Goal: Information Seeking & Learning: Learn about a topic

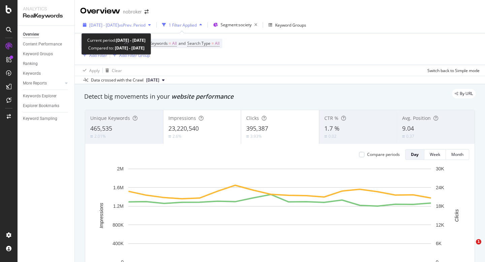
click at [119, 27] on span "[DATE] - [DATE]" at bounding box center [104, 25] width 30 height 6
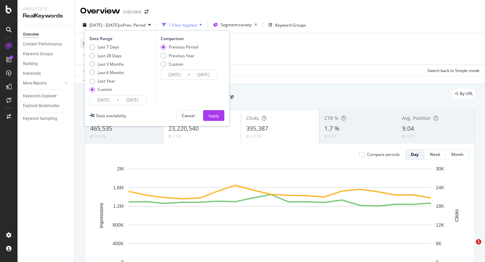
click at [102, 102] on input "[DATE]" at bounding box center [103, 99] width 27 height 9
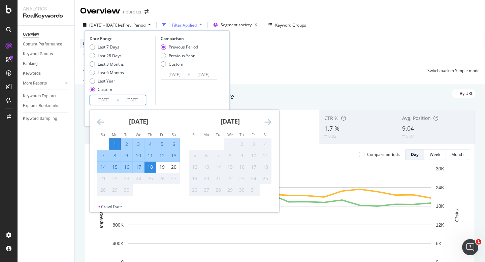
click at [119, 144] on div "1" at bounding box center [114, 144] width 11 height 7
click at [175, 170] on div "20" at bounding box center [173, 167] width 11 height 7
type input "[DATE]"
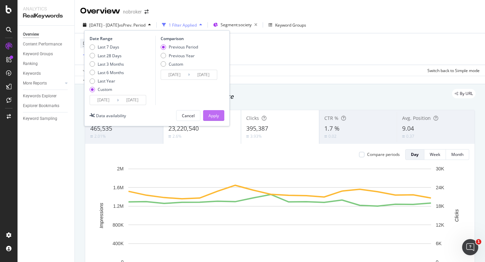
click at [217, 117] on div "Apply" at bounding box center [214, 116] width 10 height 6
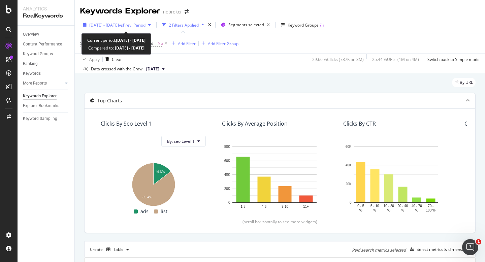
click at [119, 26] on span "2025 Sep. 1st - Sep. 16th" at bounding box center [104, 25] width 30 height 6
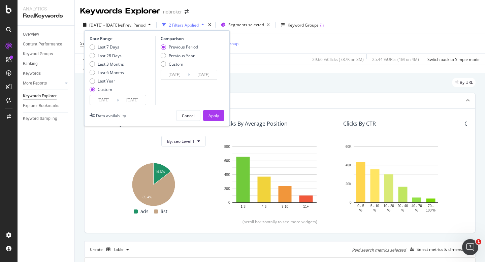
click at [98, 100] on input "[DATE]" at bounding box center [103, 99] width 27 height 9
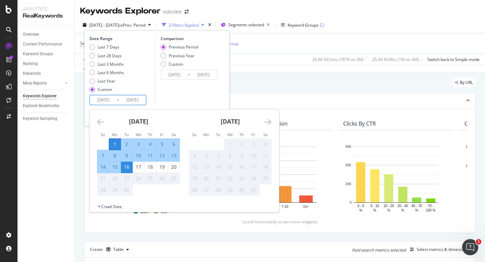
click at [117, 144] on div "1" at bounding box center [114, 144] width 11 height 7
click at [175, 167] on div "20" at bounding box center [173, 167] width 11 height 7
type input "[DATE]"
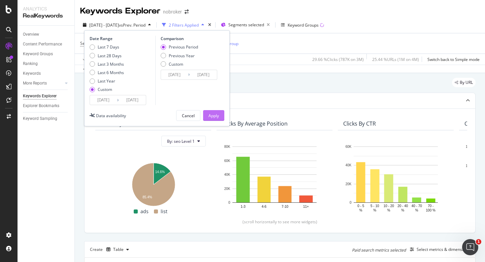
click at [219, 115] on div "Apply" at bounding box center [214, 116] width 10 height 6
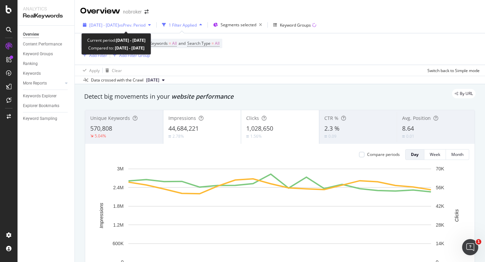
click at [111, 23] on span "[DATE] - [DATE]" at bounding box center [104, 25] width 30 height 6
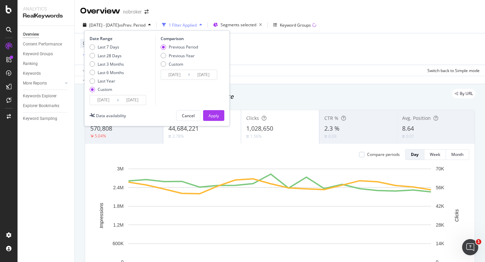
click at [105, 99] on input "[DATE]" at bounding box center [103, 99] width 27 height 9
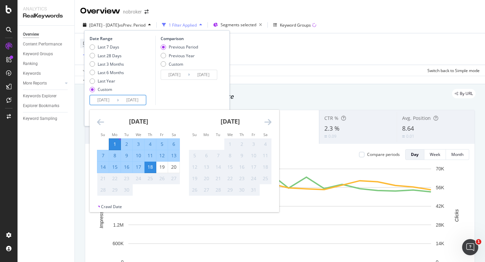
click at [113, 144] on div "1" at bounding box center [114, 144] width 11 height 7
click at [170, 165] on div "20" at bounding box center [173, 167] width 11 height 7
type input "[DATE]"
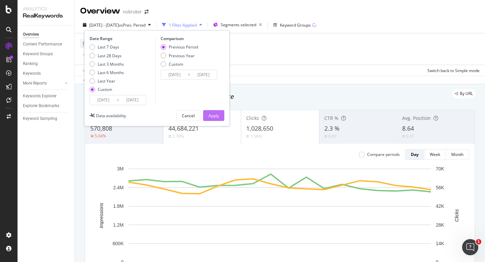
click at [218, 119] on div "Apply" at bounding box center [214, 116] width 10 height 10
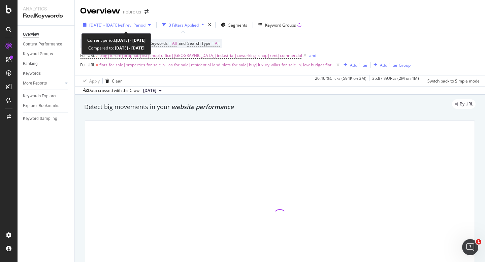
click at [125, 21] on div "[DATE] - [DATE] vs Prev. Period" at bounding box center [116, 25] width 73 height 10
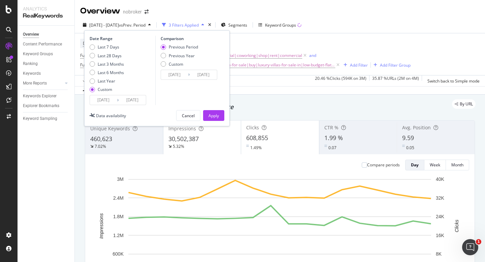
click at [98, 100] on input "[DATE]" at bounding box center [103, 99] width 27 height 9
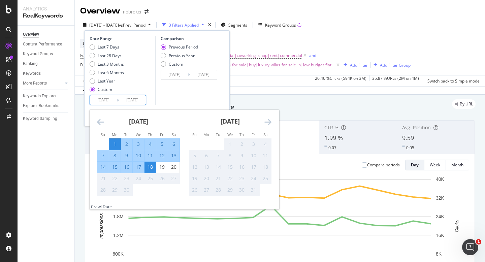
click at [113, 145] on div "1" at bounding box center [114, 144] width 11 height 7
click at [174, 168] on div "20" at bounding box center [173, 167] width 11 height 7
type input "[DATE]"
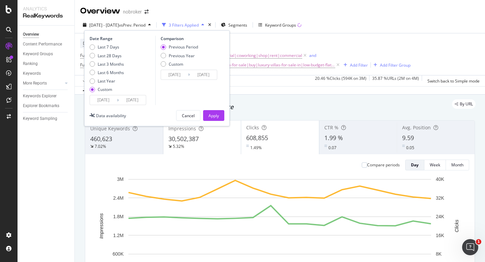
click at [216, 118] on div "Apply" at bounding box center [214, 116] width 10 height 6
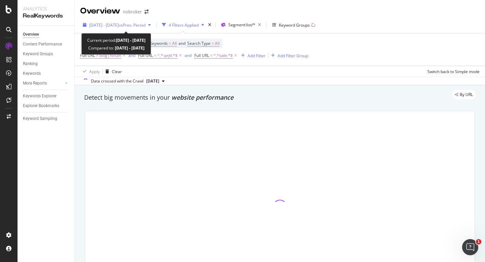
click at [118, 25] on span "[DATE] - [DATE]" at bounding box center [104, 25] width 30 height 6
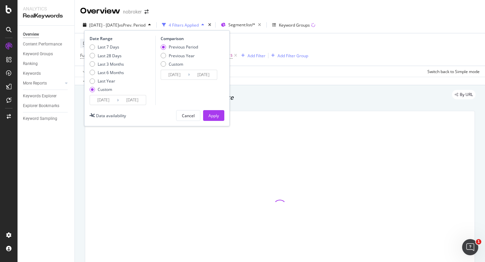
click at [104, 103] on input "[DATE]" at bounding box center [103, 99] width 27 height 9
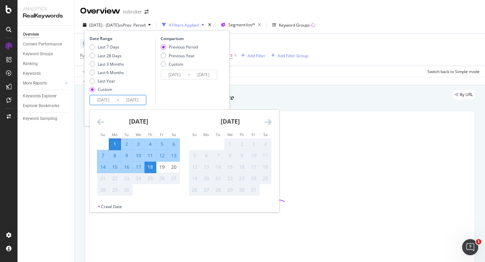
click at [116, 142] on div "1" at bounding box center [114, 144] width 11 height 7
click at [172, 166] on div "20" at bounding box center [173, 167] width 11 height 7
type input "[DATE]"
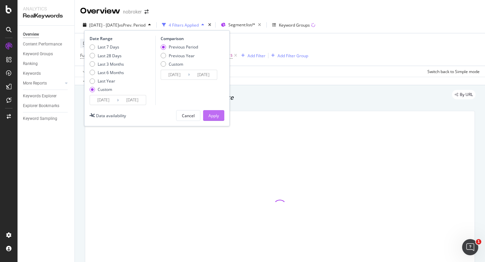
click at [213, 110] on button "Apply" at bounding box center [213, 115] width 21 height 11
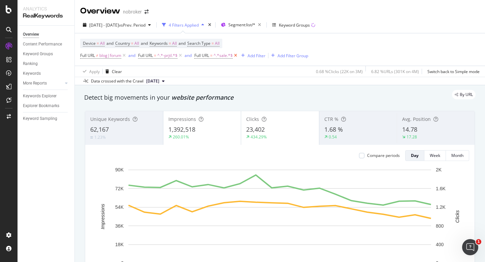
click at [237, 56] on icon at bounding box center [236, 55] width 6 height 7
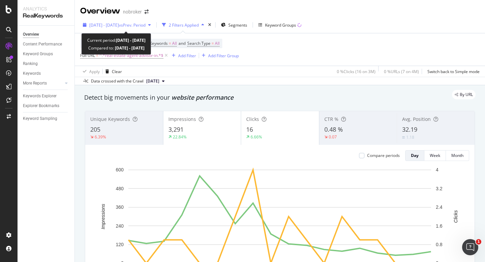
click at [122, 28] on div "[DATE] - [DATE] vs Prev. Period" at bounding box center [116, 25] width 73 height 10
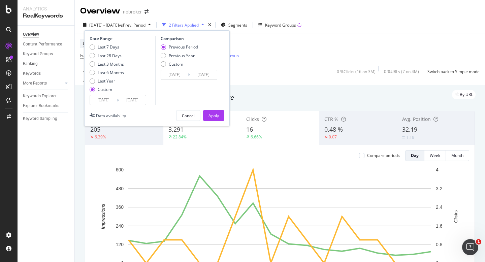
click at [99, 100] on input "[DATE]" at bounding box center [103, 99] width 27 height 9
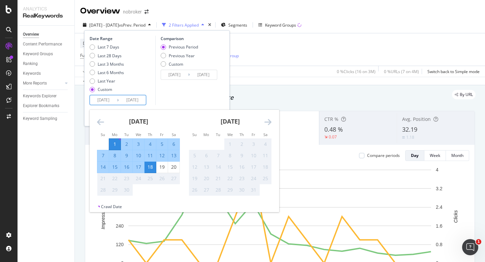
click at [115, 144] on div "1" at bounding box center [114, 144] width 11 height 7
click at [174, 168] on div "20" at bounding box center [173, 167] width 11 height 7
type input "[DATE]"
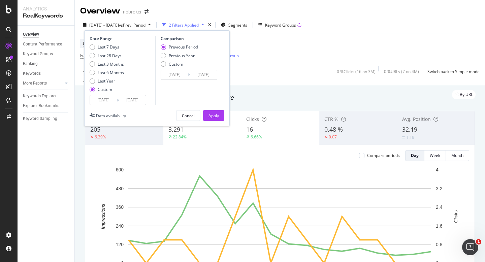
drag, startPoint x: 219, startPoint y: 116, endPoint x: 215, endPoint y: 1, distance: 115.3
click at [219, 116] on button "Apply" at bounding box center [213, 115] width 21 height 11
